Goal: Information Seeking & Learning: Learn about a topic

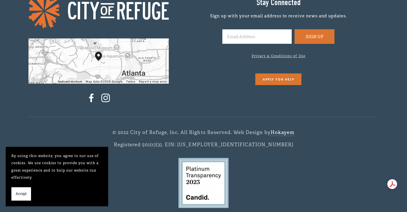
scroll to position [1162, 0]
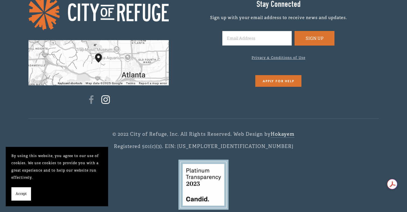
click at [107, 100] on use "Instagram" at bounding box center [105, 99] width 9 height 9
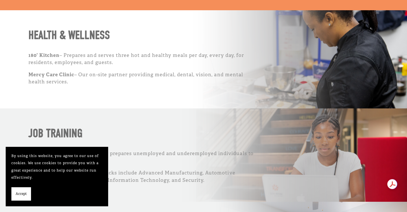
scroll to position [0, 0]
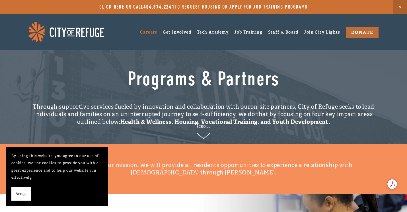
click at [142, 32] on link "Careers" at bounding box center [148, 32] width 17 height 9
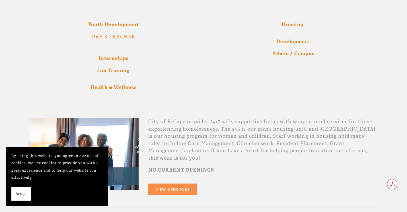
scroll to position [123, 0]
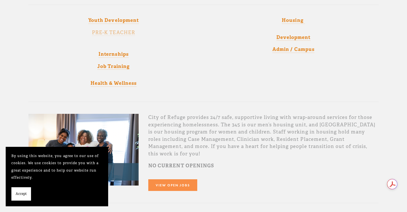
click at [125, 33] on link "PRE-K TEACHER" at bounding box center [113, 33] width 43 height 7
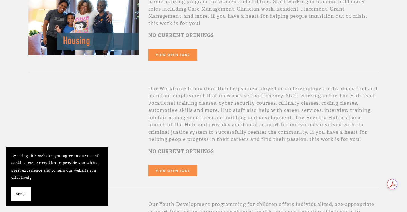
scroll to position [265, 0]
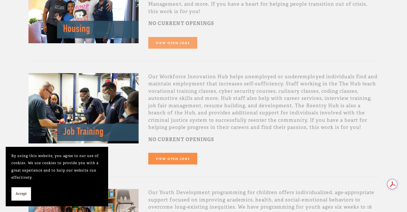
click at [176, 37] on link "View Open Jobs" at bounding box center [172, 43] width 49 height 12
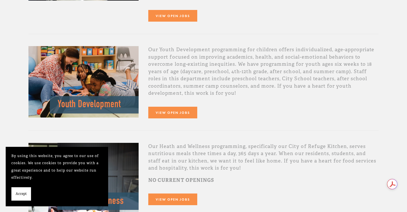
scroll to position [406, 0]
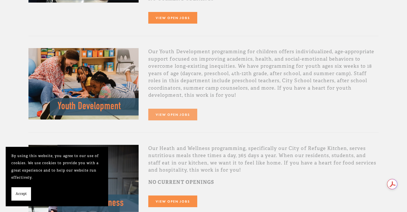
click at [170, 109] on link "View Open Jobs" at bounding box center [172, 115] width 49 height 12
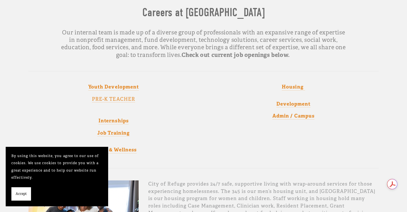
scroll to position [65, 0]
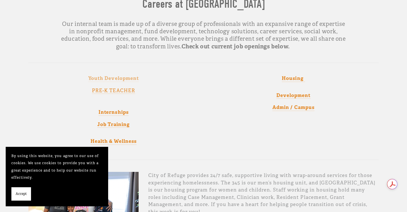
click at [124, 78] on strong "Youth Development" at bounding box center [113, 78] width 50 height 6
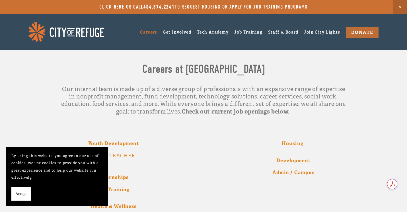
scroll to position [41, 0]
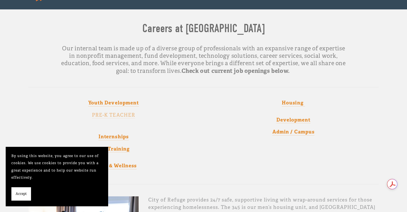
click at [121, 113] on link "PRE-K TEACHER" at bounding box center [113, 115] width 43 height 7
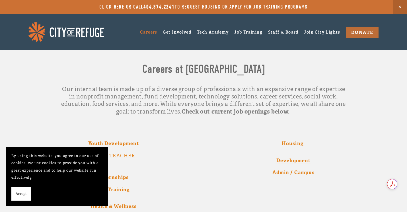
click at [83, 34] on img at bounding box center [65, 32] width 75 height 20
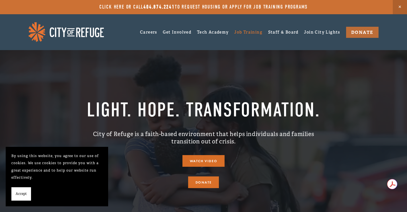
click at [248, 30] on link "Job Training" at bounding box center [248, 32] width 28 height 9
